Goal: Task Accomplishment & Management: Manage account settings

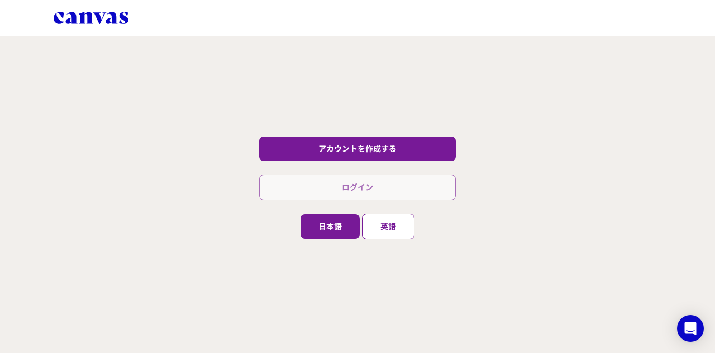
click at [369, 184] on font "ログイン" at bounding box center [357, 187] width 31 height 9
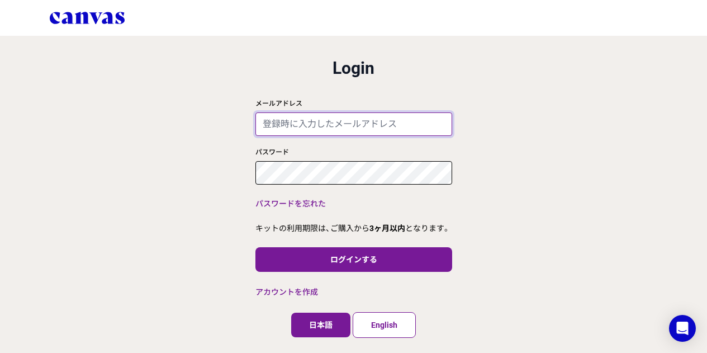
click at [337, 129] on input "メールアドレス" at bounding box center [353, 123] width 197 height 23
paste input "---"
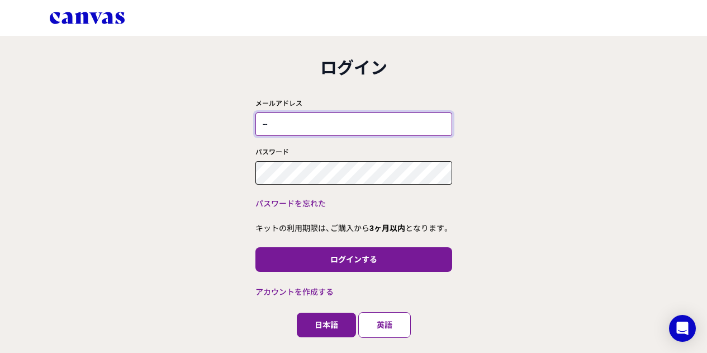
type input "-"
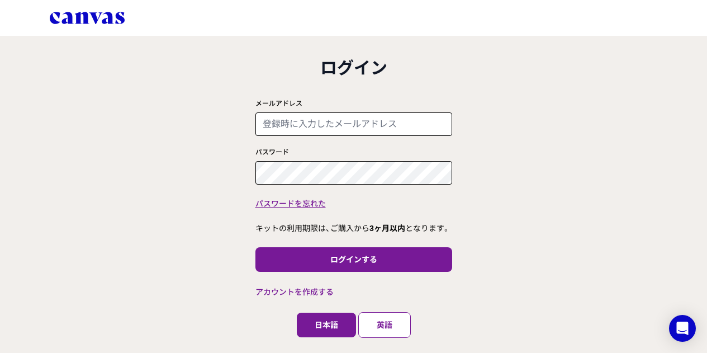
click at [304, 200] on font "パスワードを忘れた" at bounding box center [290, 203] width 70 height 9
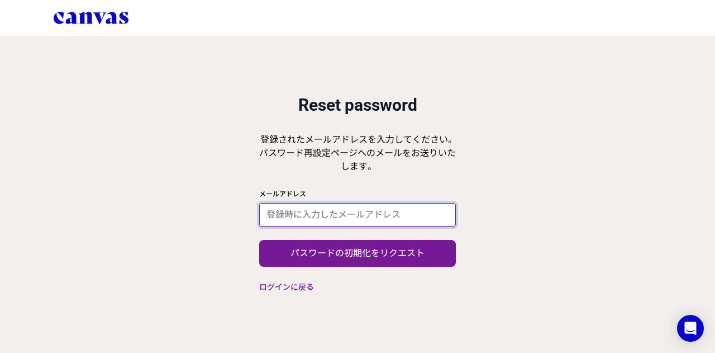
click at [328, 210] on input "メールアドレス" at bounding box center [357, 214] width 197 height 23
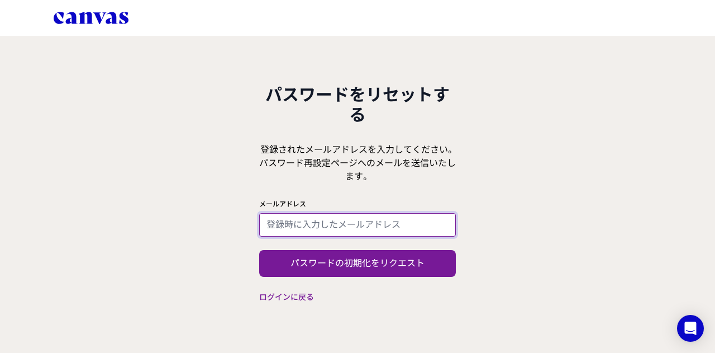
paste input "[EMAIL_ADDRESS][DOMAIN_NAME]"
type input "[EMAIL_ADDRESS][DOMAIN_NAME]"
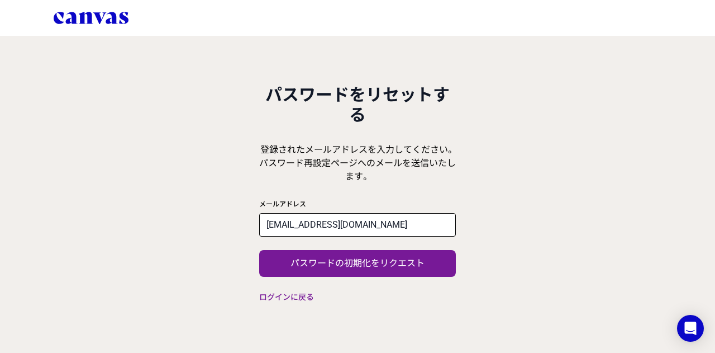
click at [445, 267] on button "パスワードの初期化をリクエスト" at bounding box center [357, 263] width 197 height 27
